Goal: Browse casually

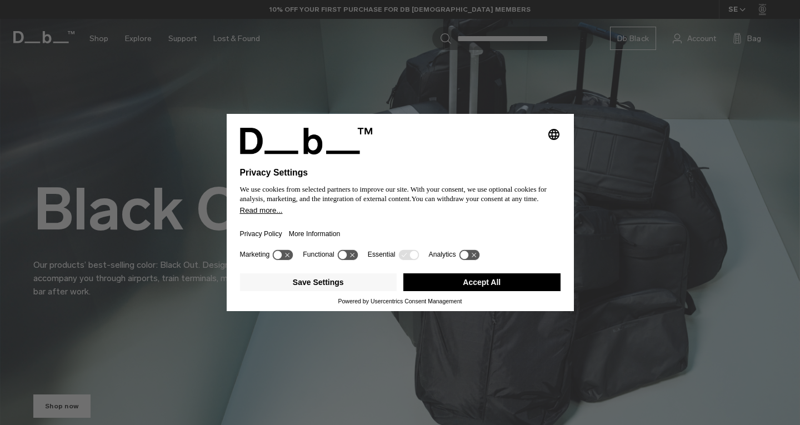
click at [525, 286] on button "Accept All" at bounding box center [481, 282] width 157 height 18
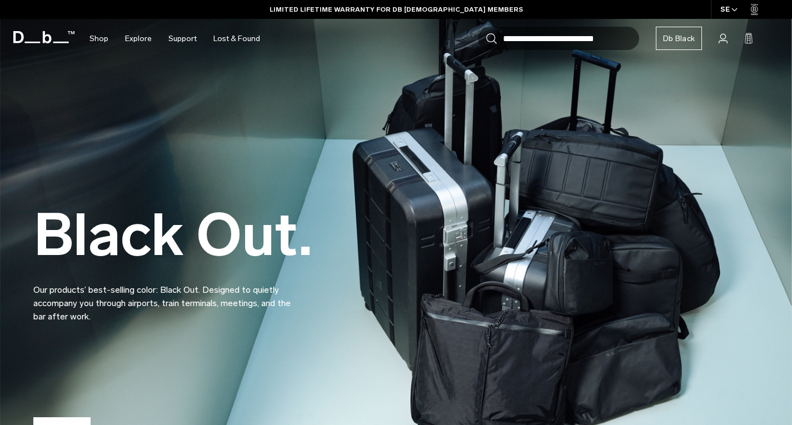
click at [0, 78] on img at bounding box center [396, 237] width 792 height 474
